Goal: Transaction & Acquisition: Purchase product/service

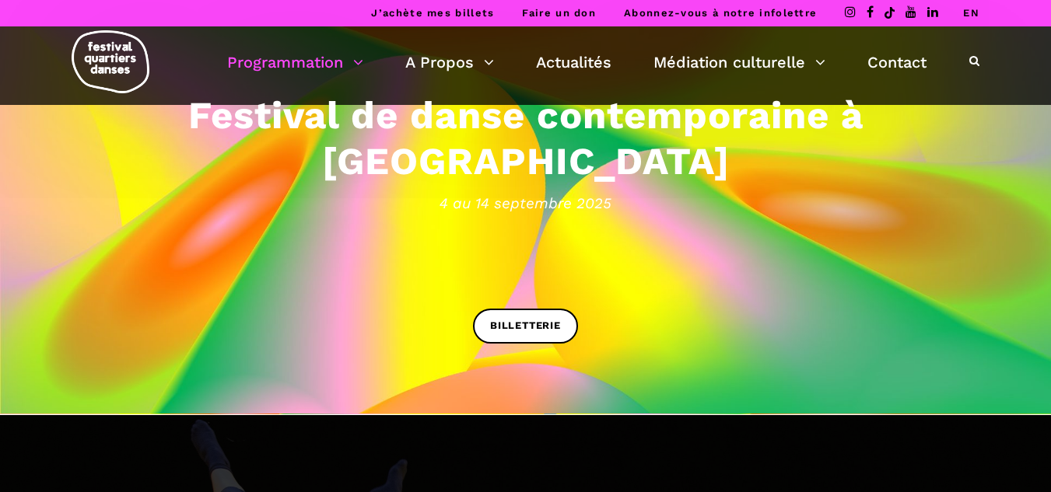
click at [323, 62] on link "Programmation" at bounding box center [295, 62] width 136 height 26
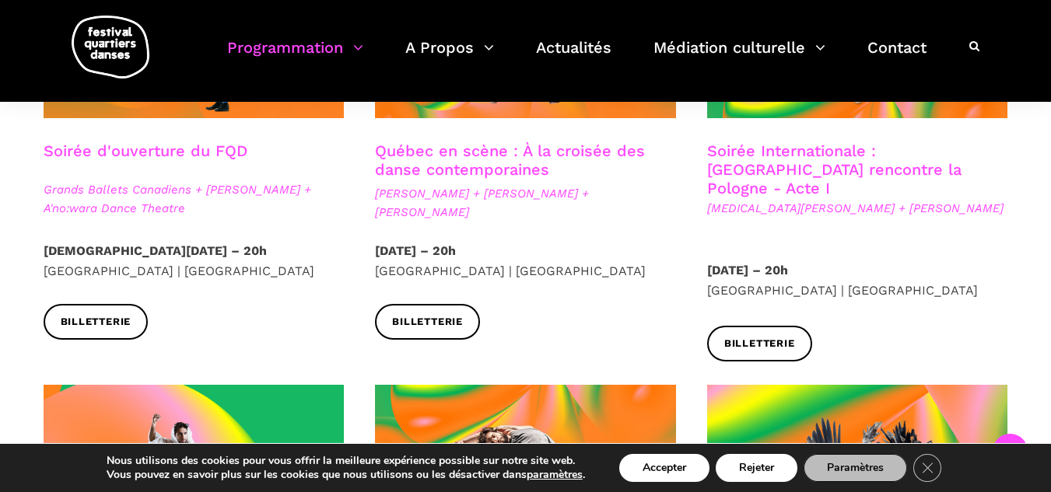
scroll to position [859, 0]
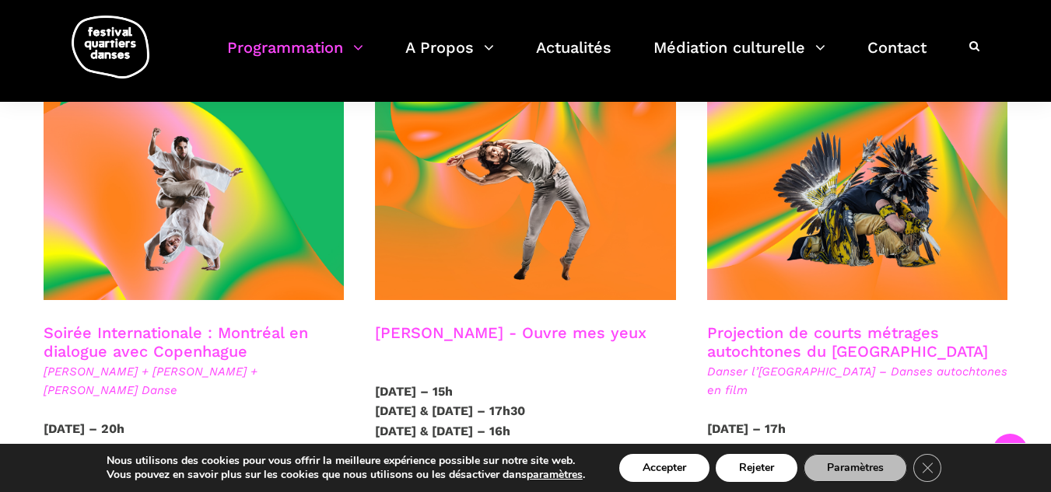
drag, startPoint x: 1062, startPoint y: 101, endPoint x: 1062, endPoint y: 117, distance: 16.3
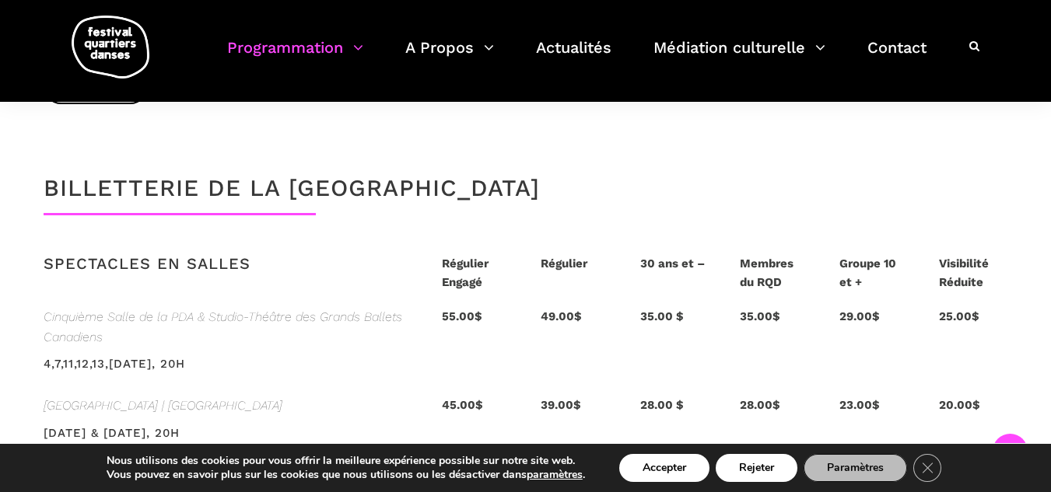
scroll to position [3194, 0]
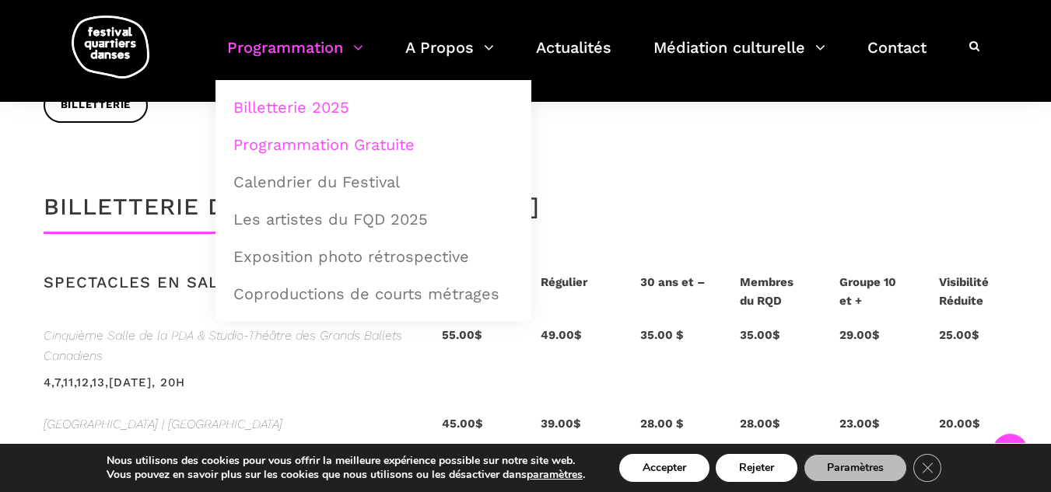
click at [376, 145] on link "Programmation Gratuite" at bounding box center [373, 145] width 299 height 36
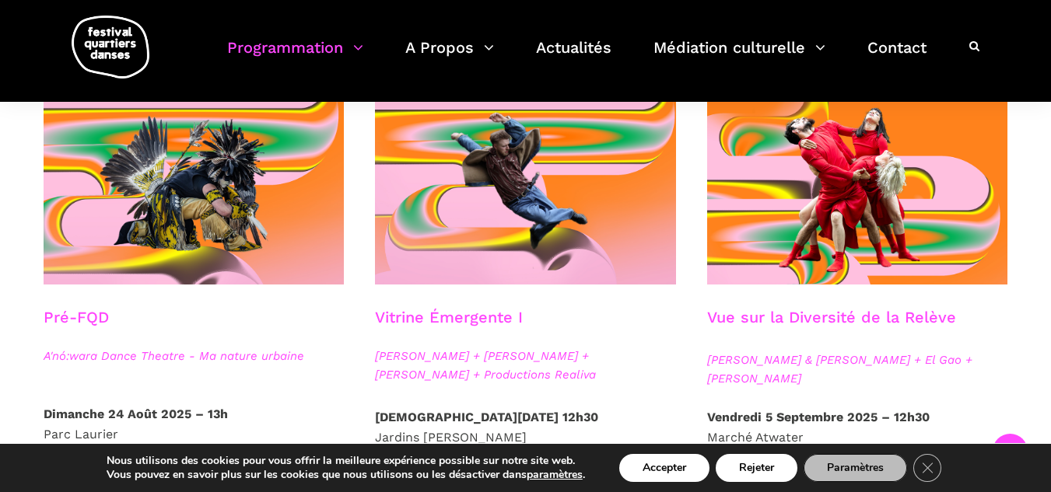
scroll to position [403, 0]
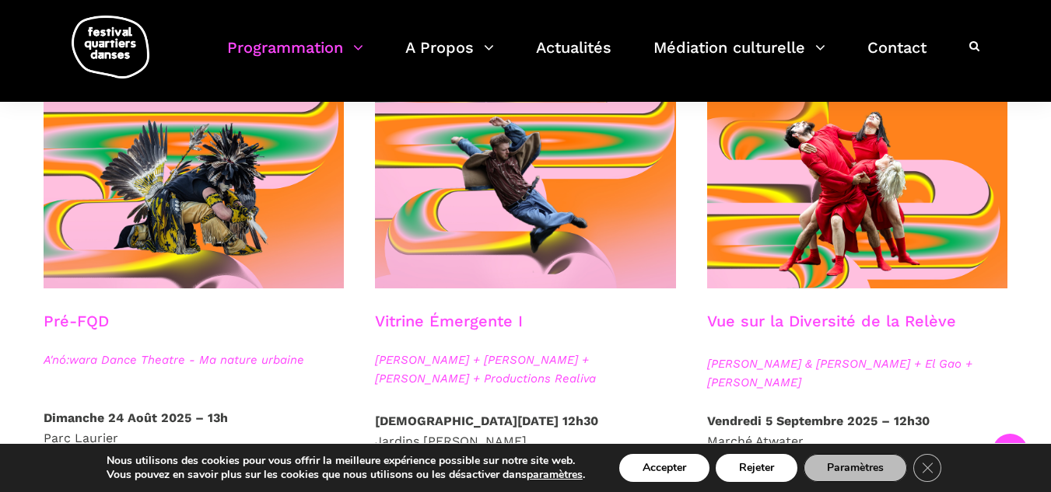
drag, startPoint x: 0, startPoint y: 0, endPoint x: 1062, endPoint y: 151, distance: 1072.4
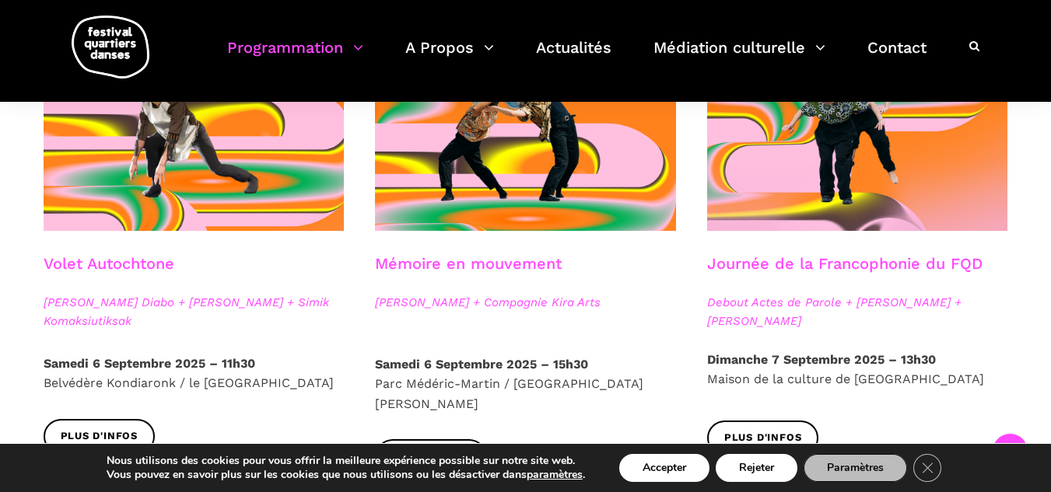
scroll to position [921, 0]
